Goal: Transaction & Acquisition: Purchase product/service

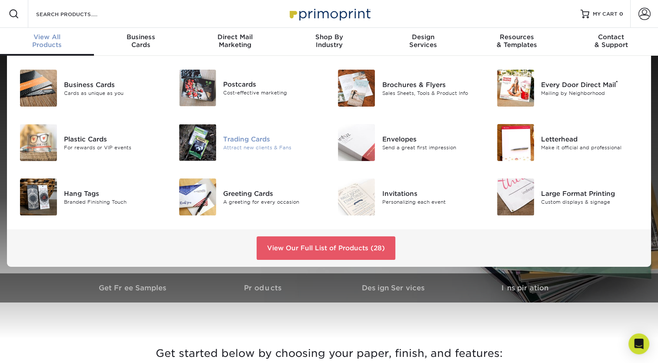
click at [249, 140] on div "Trading Cards" at bounding box center [273, 139] width 100 height 10
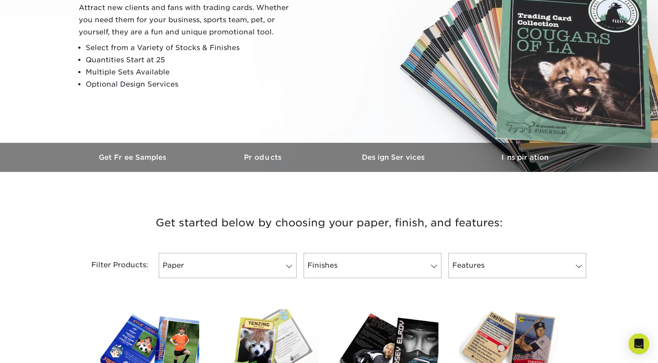
scroll to position [174, 0]
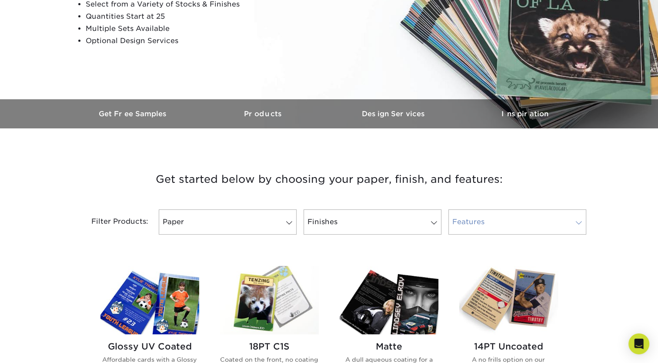
click at [576, 221] on span at bounding box center [579, 222] width 12 height 7
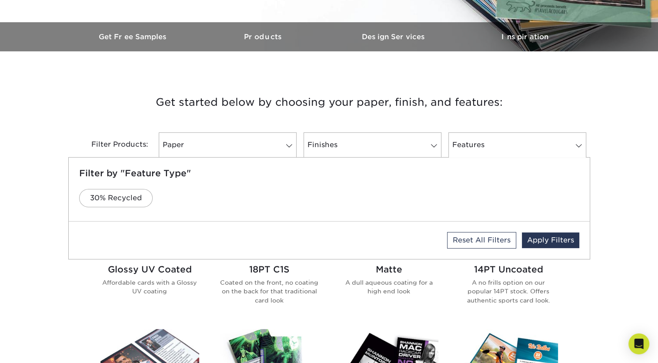
scroll to position [261, 0]
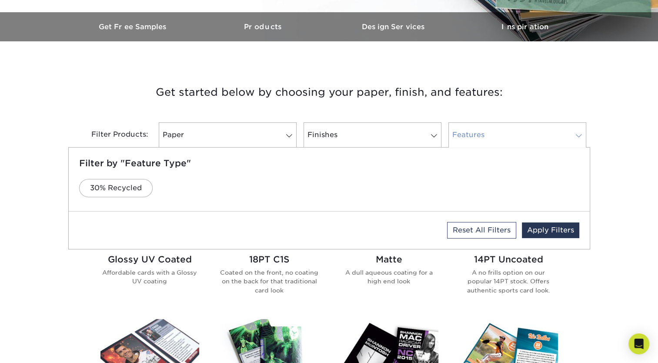
click at [578, 134] on span at bounding box center [579, 135] width 12 height 7
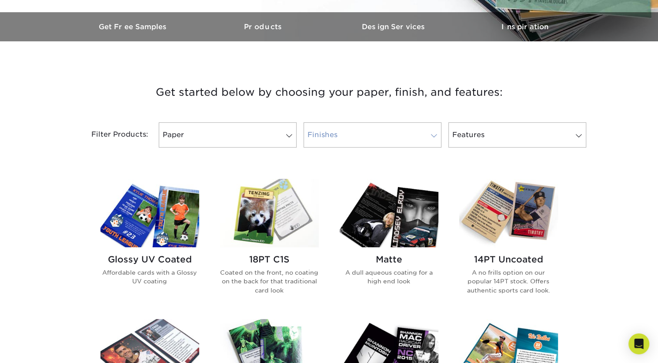
click at [433, 138] on span at bounding box center [434, 135] width 12 height 7
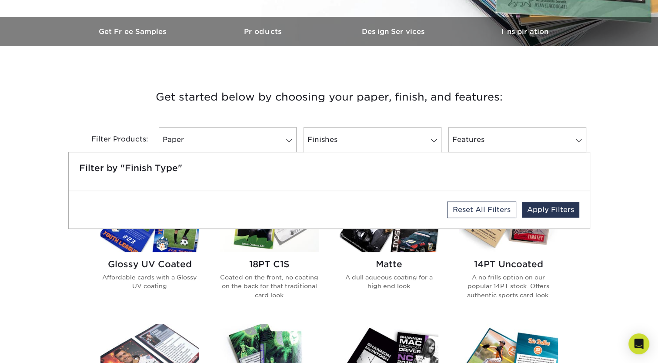
scroll to position [217, 0]
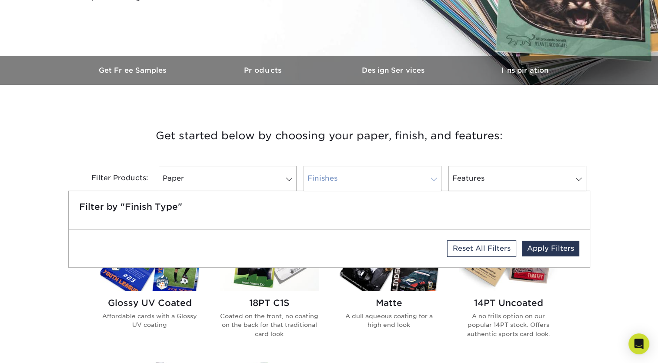
click at [433, 178] on span at bounding box center [434, 179] width 12 height 7
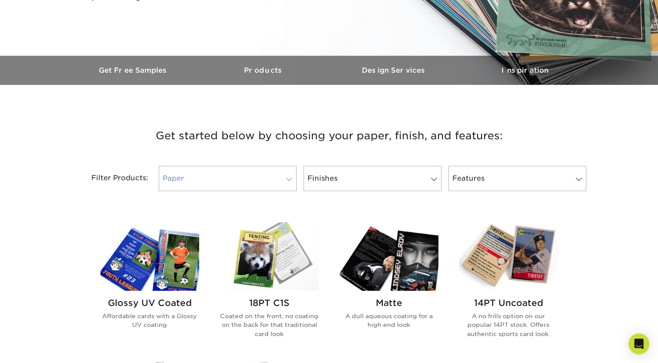
click at [289, 180] on span at bounding box center [289, 179] width 12 height 7
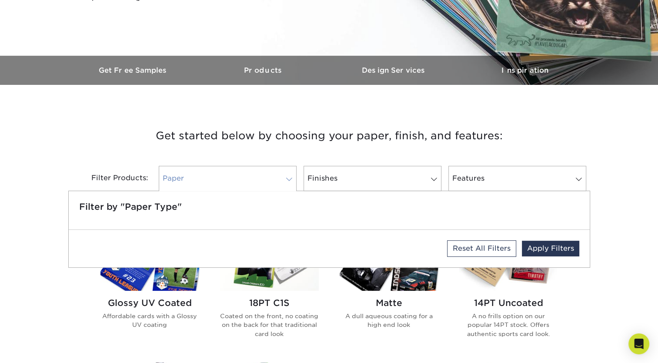
click at [287, 177] on span at bounding box center [289, 179] width 12 height 7
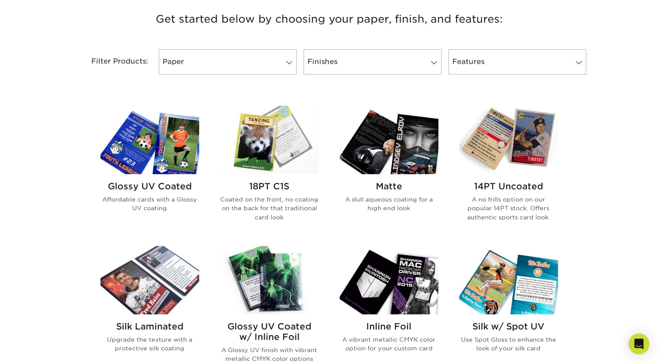
scroll to position [348, 0]
